Goal: Information Seeking & Learning: Learn about a topic

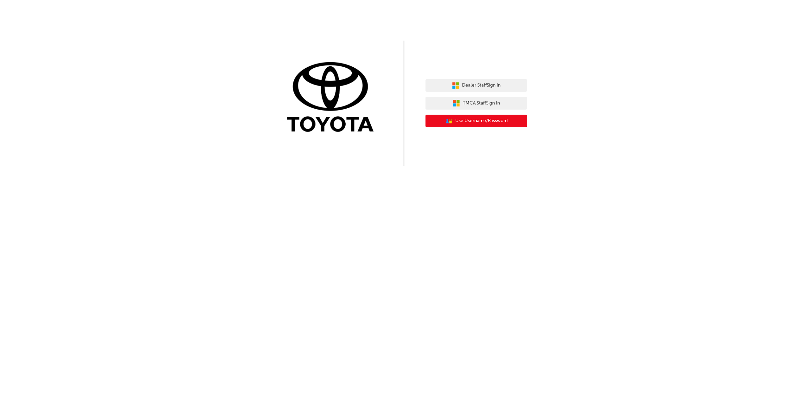
click at [480, 123] on span "Use Username/Password" at bounding box center [481, 121] width 52 height 8
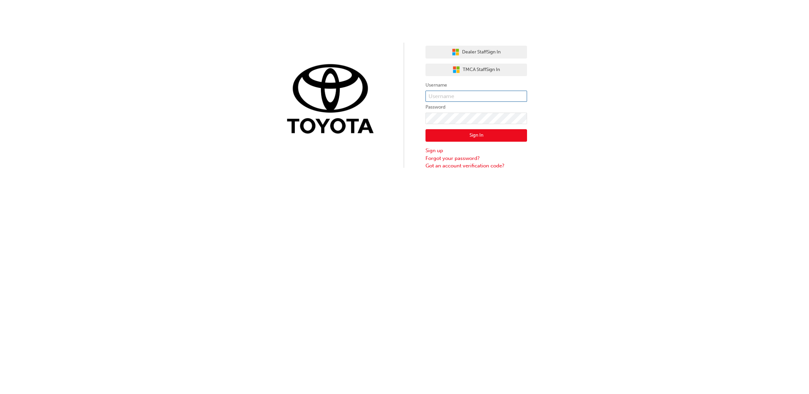
type input "k09191"
click at [475, 136] on button "Sign In" at bounding box center [477, 135] width 102 height 13
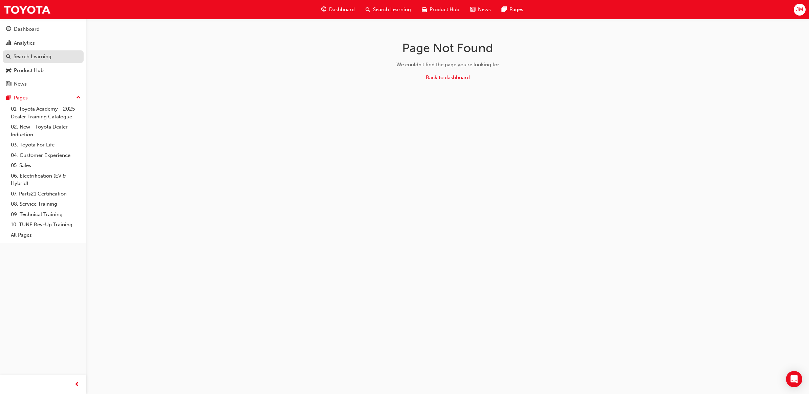
click at [35, 58] on div "Search Learning" at bounding box center [33, 57] width 38 height 8
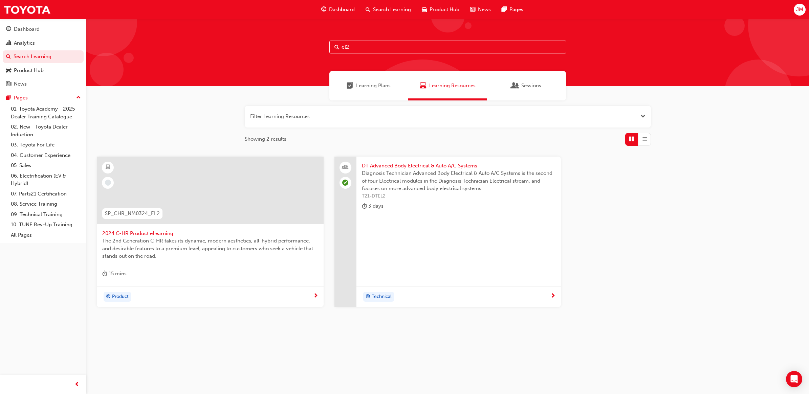
click at [360, 49] on input "el2" at bounding box center [447, 47] width 237 height 13
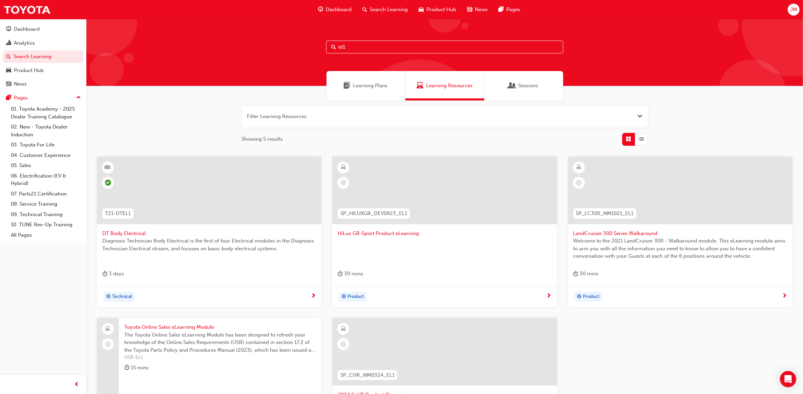
type input "el1"
